Goal: Check status: Check status

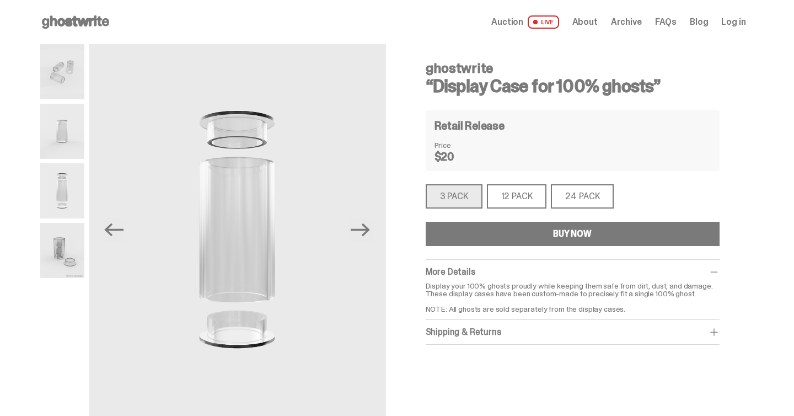
click at [729, 23] on span "Log in" at bounding box center [733, 22] width 24 height 9
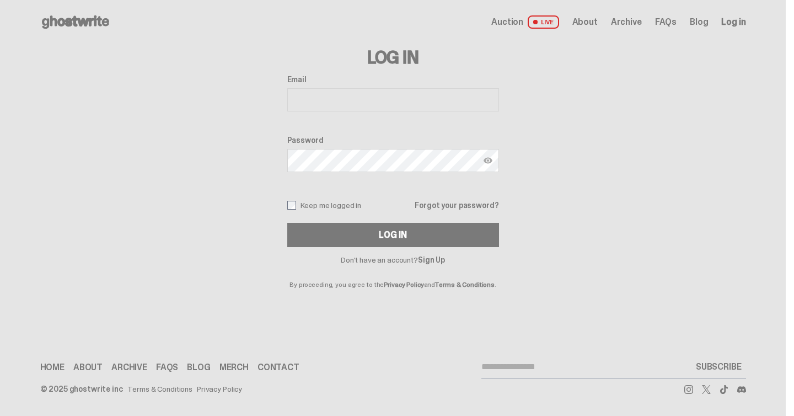
type input "**********"
click at [300, 204] on label "Keep me logged in" at bounding box center [324, 205] width 74 height 9
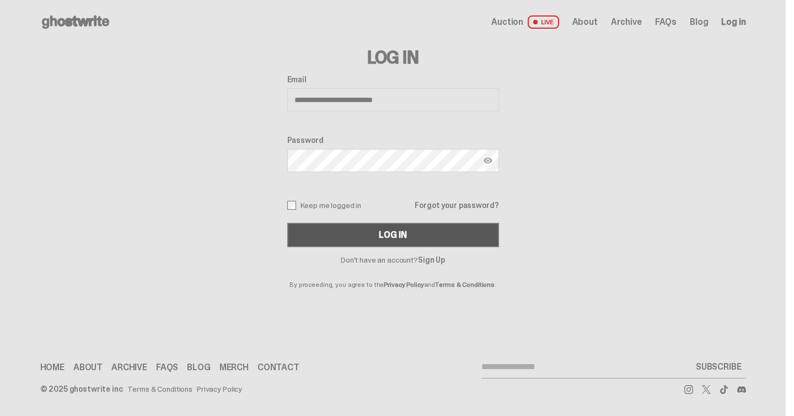
click at [343, 231] on button "Log In" at bounding box center [393, 235] width 212 height 24
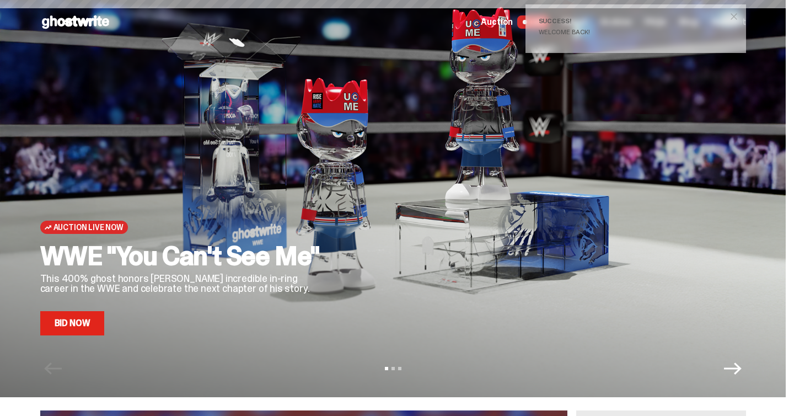
click at [736, 15] on span "close" at bounding box center [733, 16] width 11 height 11
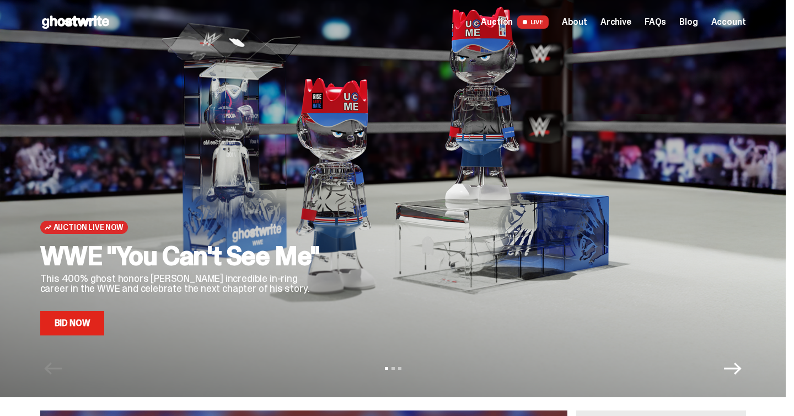
click at [733, 25] on span "Account" at bounding box center [728, 22] width 35 height 9
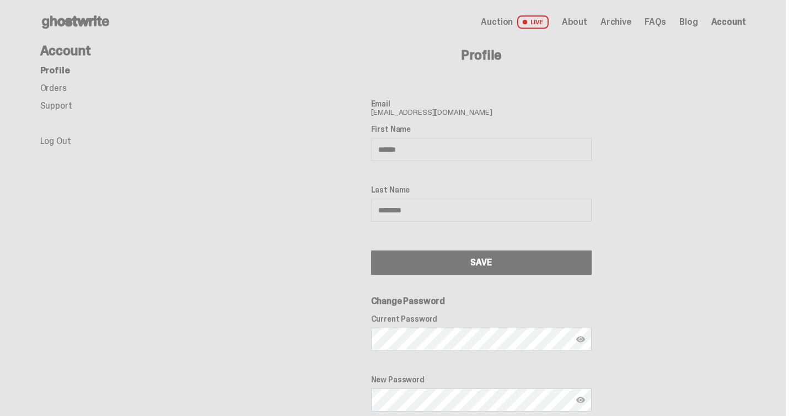
click at [61, 90] on link "Orders" at bounding box center [53, 88] width 26 height 12
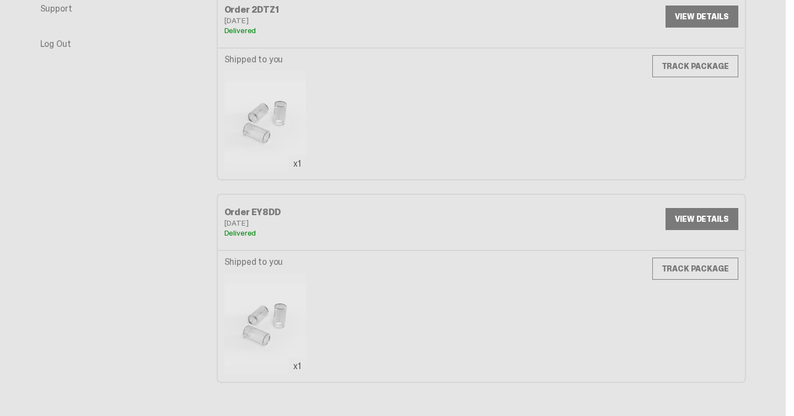
scroll to position [98, 0]
click at [708, 216] on link "VIEW DETAILS" at bounding box center [701, 218] width 72 height 22
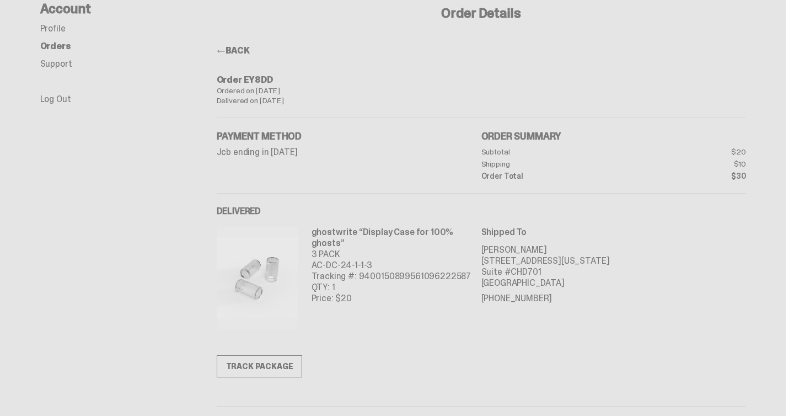
scroll to position [57, 0]
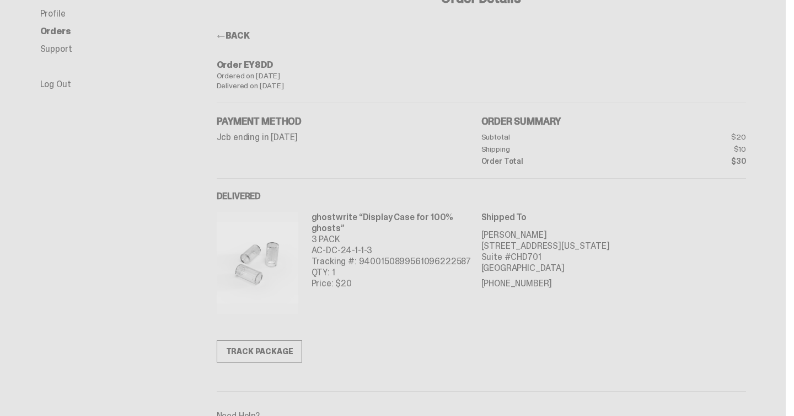
click at [268, 349] on link "TRACK PACKAGE" at bounding box center [260, 351] width 86 height 22
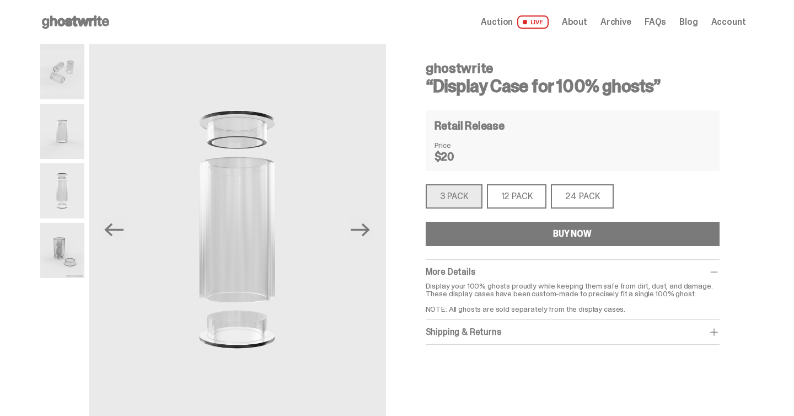
click at [726, 21] on span "Account" at bounding box center [728, 22] width 35 height 9
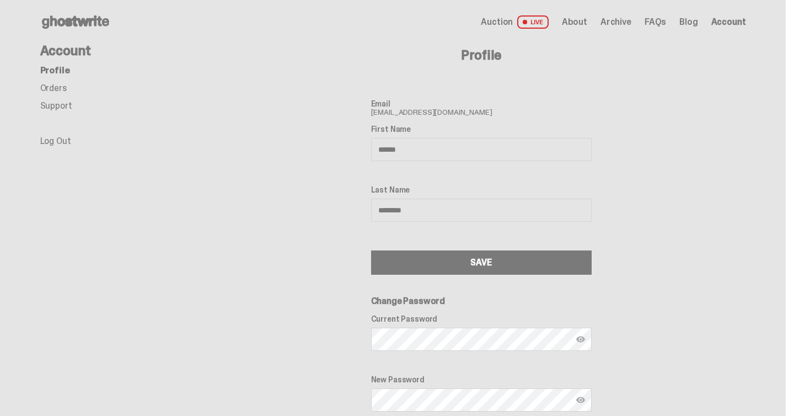
click at [66, 85] on link "Orders" at bounding box center [53, 88] width 26 height 12
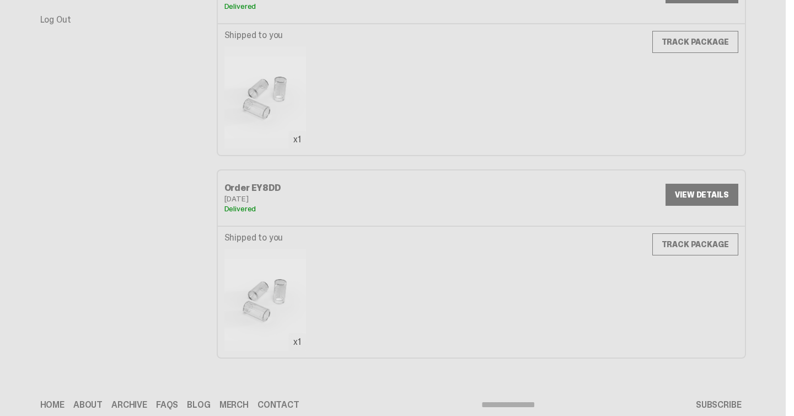
scroll to position [125, 0]
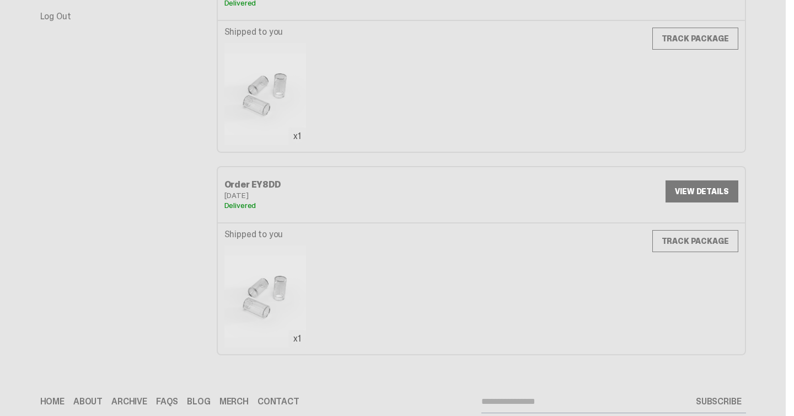
click at [702, 243] on link "TRACK PACKAGE" at bounding box center [695, 241] width 86 height 22
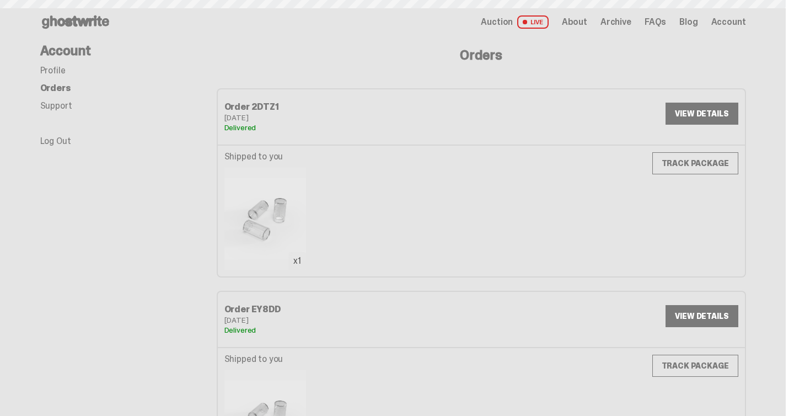
scroll to position [125, 0]
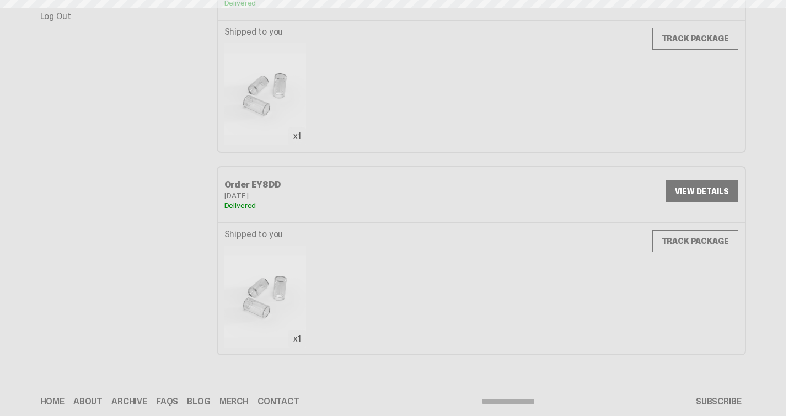
click at [716, 188] on link "VIEW DETAILS" at bounding box center [701, 191] width 72 height 22
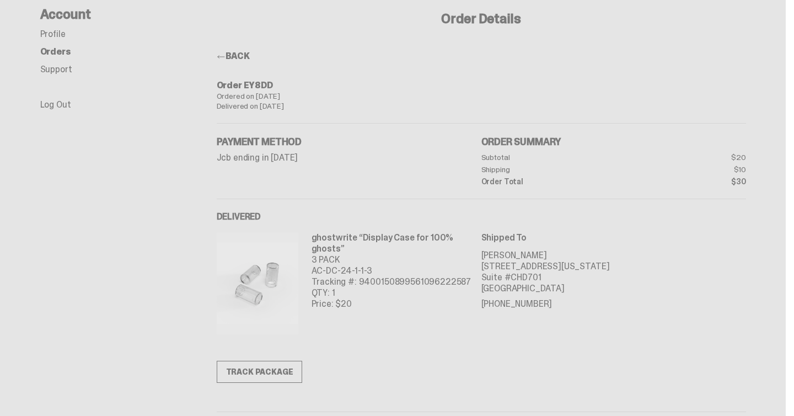
scroll to position [38, 0]
click at [244, 58] on link "BACK" at bounding box center [233, 55] width 33 height 12
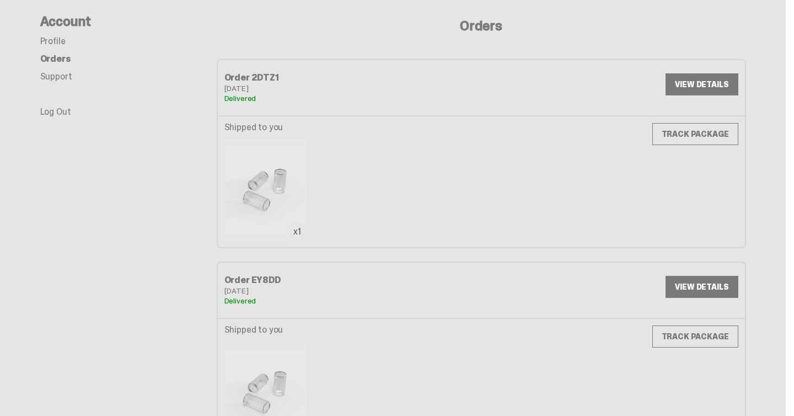
scroll to position [29, 0]
click at [703, 86] on link "VIEW DETAILS" at bounding box center [701, 85] width 72 height 22
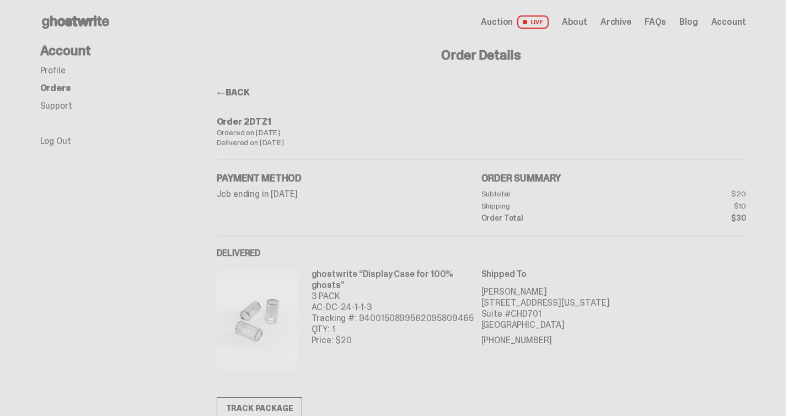
click at [349, 167] on div "Payment Method Jcb ending in [DATE] Order Summary Subtotal $20 Shipping $10 Ord…" at bounding box center [481, 198] width 529 height 76
drag, startPoint x: 364, startPoint y: 273, endPoint x: 413, endPoint y: 275, distance: 48.5
click at [413, 275] on p "ghostwrite “Display Case for 100% ghosts”" at bounding box center [396, 279] width 170 height 22
copy p "Display Case"
